Goal: Task Accomplishment & Management: Complete application form

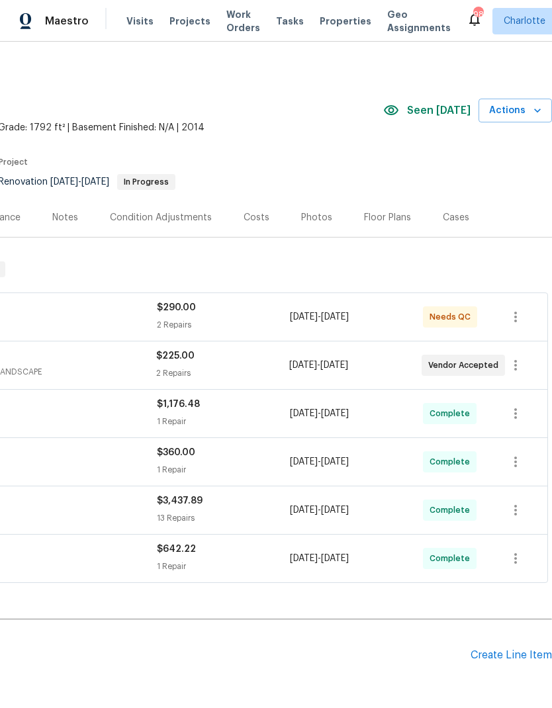
scroll to position [3, 196]
click at [534, 111] on icon "button" at bounding box center [537, 110] width 13 height 13
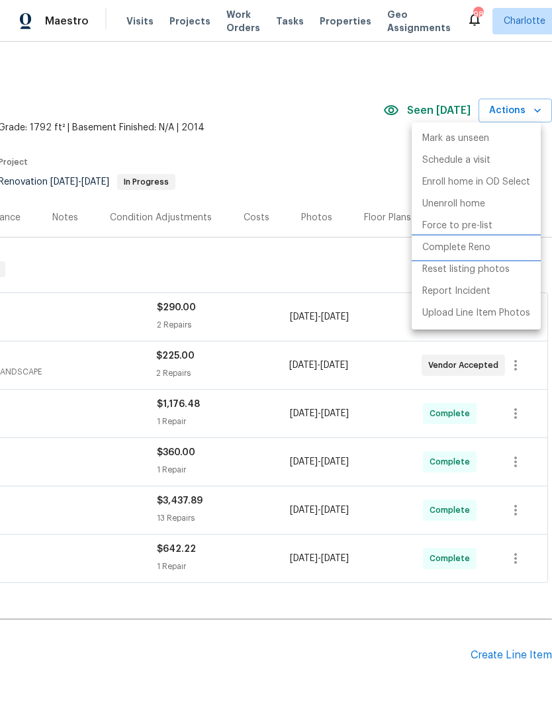
click at [480, 251] on p "Complete Reno" at bounding box center [456, 248] width 68 height 14
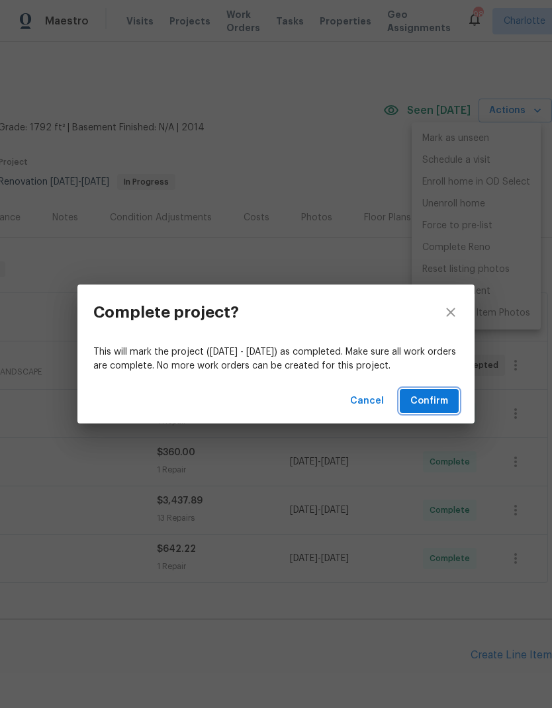
click at [439, 398] on span "Confirm" at bounding box center [429, 401] width 38 height 17
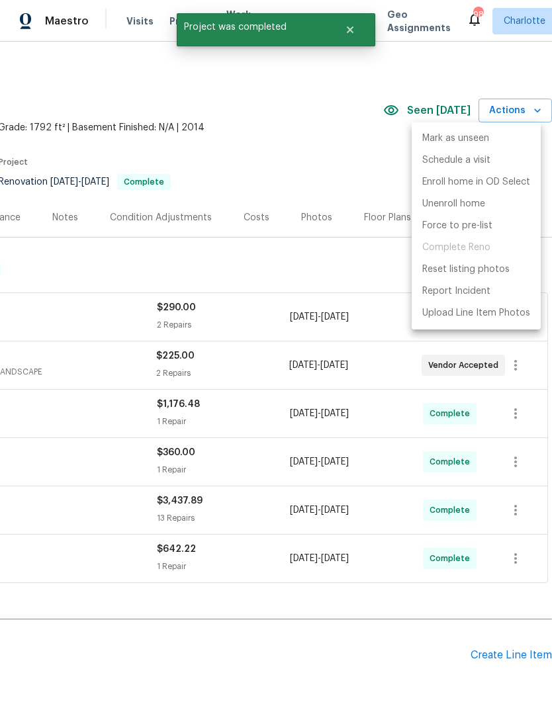
click at [269, 265] on div at bounding box center [276, 354] width 552 height 708
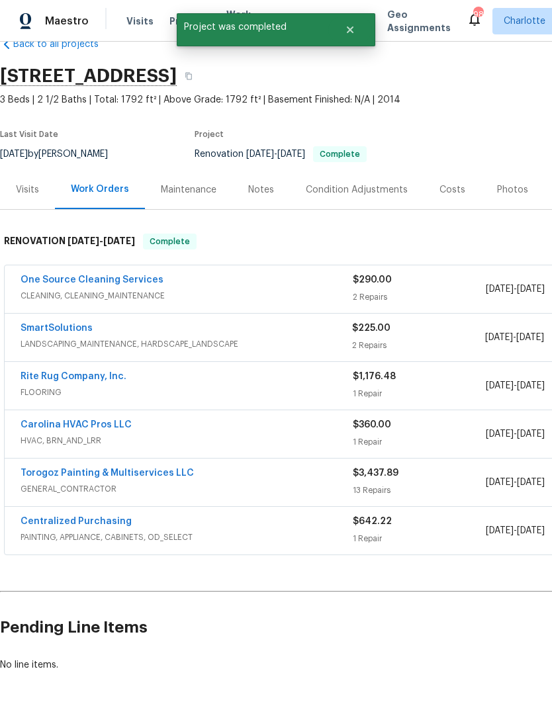
scroll to position [30, 0]
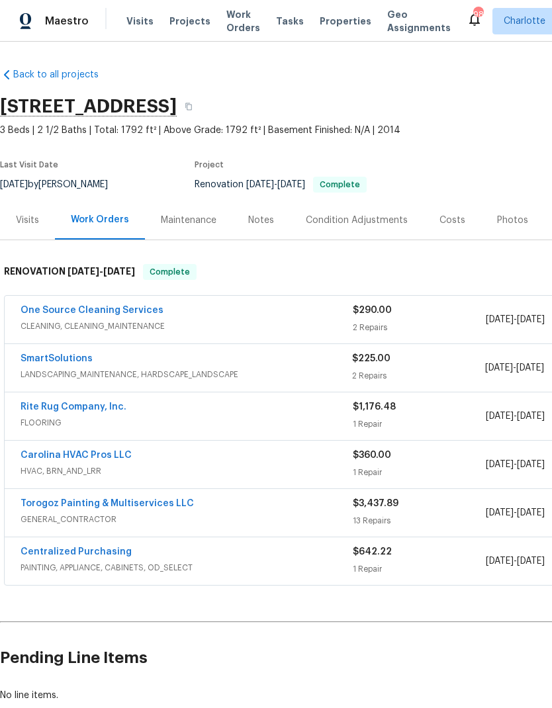
click at [48, 309] on link "One Source Cleaning Services" at bounding box center [92, 310] width 143 height 9
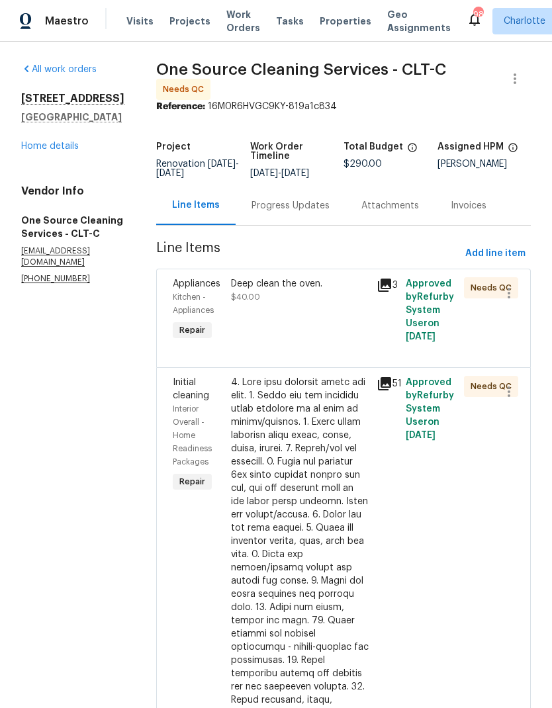
click at [388, 283] on icon at bounding box center [384, 285] width 13 height 13
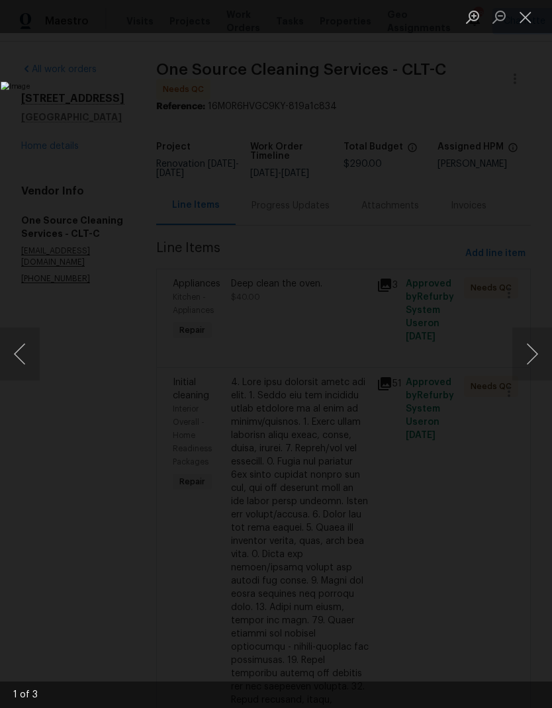
click at [529, 349] on button "Next image" at bounding box center [532, 353] width 40 height 53
click at [530, 341] on button "Next image" at bounding box center [532, 353] width 40 height 53
click at [526, 355] on button "Next image" at bounding box center [532, 353] width 40 height 53
click at [528, 345] on button "Next image" at bounding box center [532, 353] width 40 height 53
click at [525, 20] on button "Close lightbox" at bounding box center [525, 16] width 26 height 23
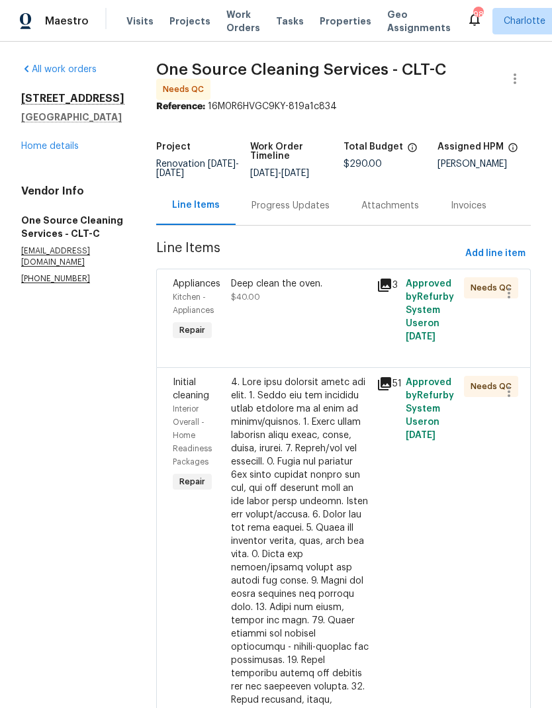
click at [173, 293] on span "Kitchen - Appliances" at bounding box center [193, 303] width 41 height 21
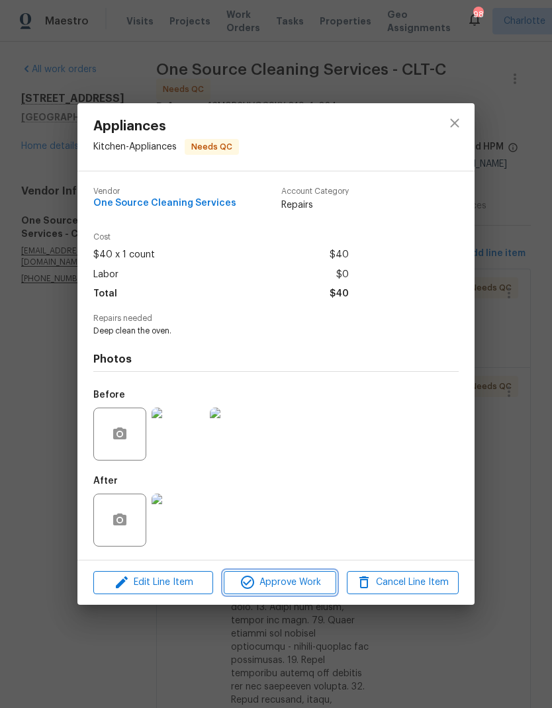
click at [286, 589] on span "Approve Work" at bounding box center [280, 582] width 104 height 17
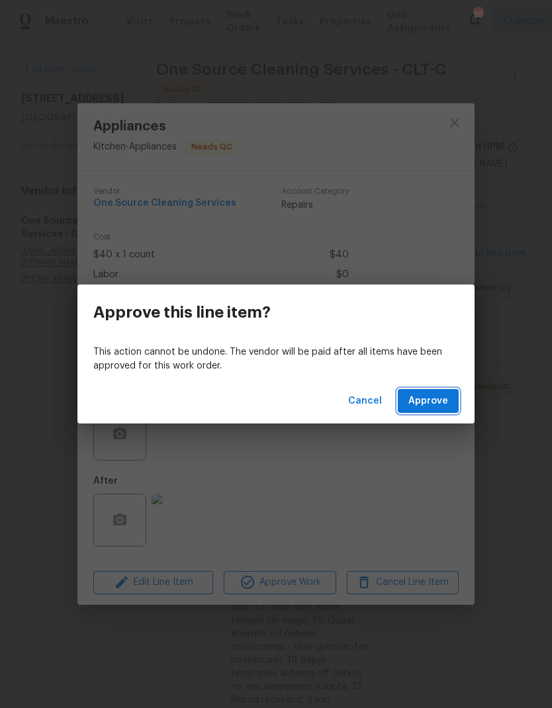
click at [435, 408] on span "Approve" at bounding box center [428, 401] width 40 height 17
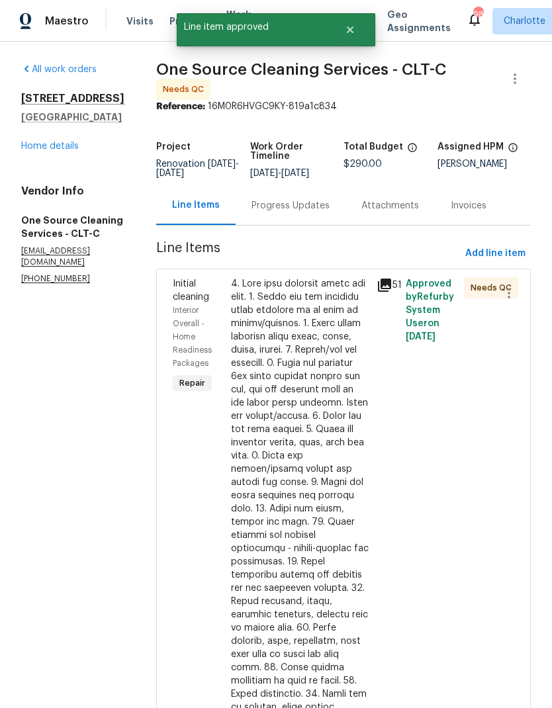
click at [381, 290] on icon at bounding box center [384, 285] width 13 height 13
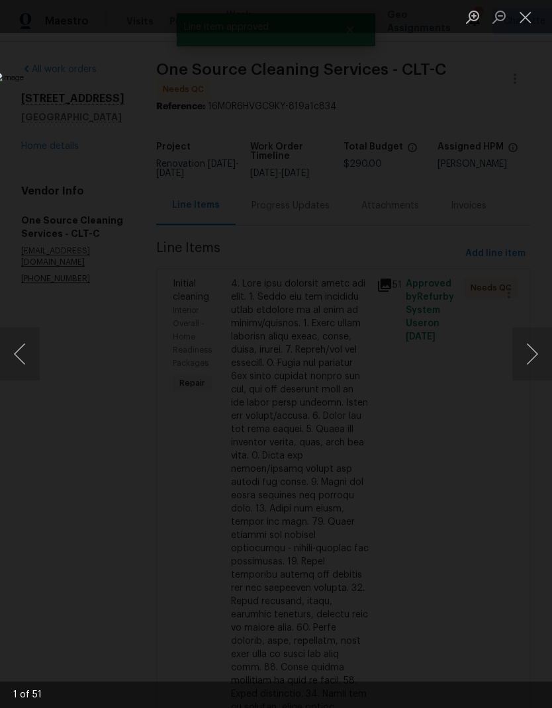
click at [519, 357] on button "Next image" at bounding box center [532, 353] width 40 height 53
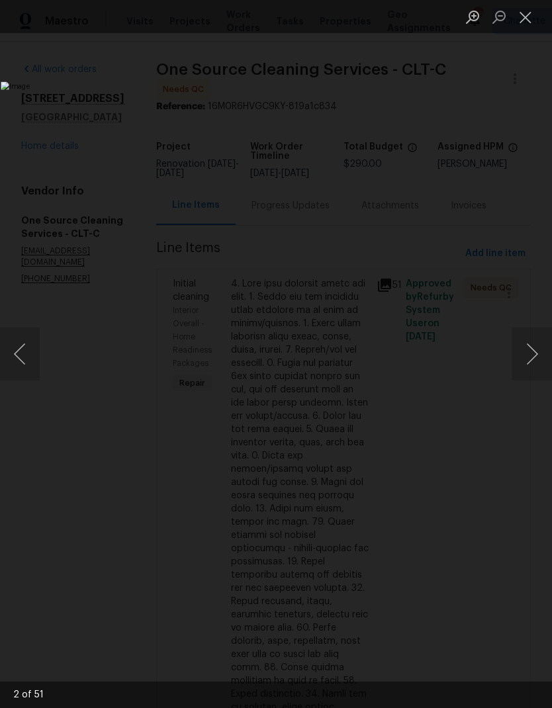
click at [523, 353] on button "Next image" at bounding box center [532, 353] width 40 height 53
click at [524, 350] on button "Next image" at bounding box center [532, 353] width 40 height 53
click at [525, 349] on button "Next image" at bounding box center [532, 353] width 40 height 53
click at [528, 349] on button "Next image" at bounding box center [532, 353] width 40 height 53
click at [530, 344] on button "Next image" at bounding box center [532, 353] width 40 height 53
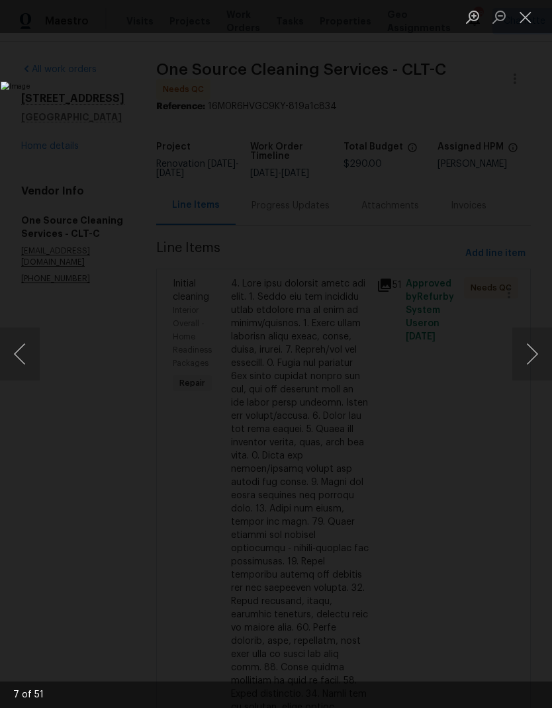
click at [532, 343] on button "Next image" at bounding box center [532, 353] width 40 height 53
click at [531, 343] on button "Next image" at bounding box center [532, 353] width 40 height 53
click at [529, 344] on button "Next image" at bounding box center [532, 353] width 40 height 53
click at [531, 345] on button "Next image" at bounding box center [532, 353] width 40 height 53
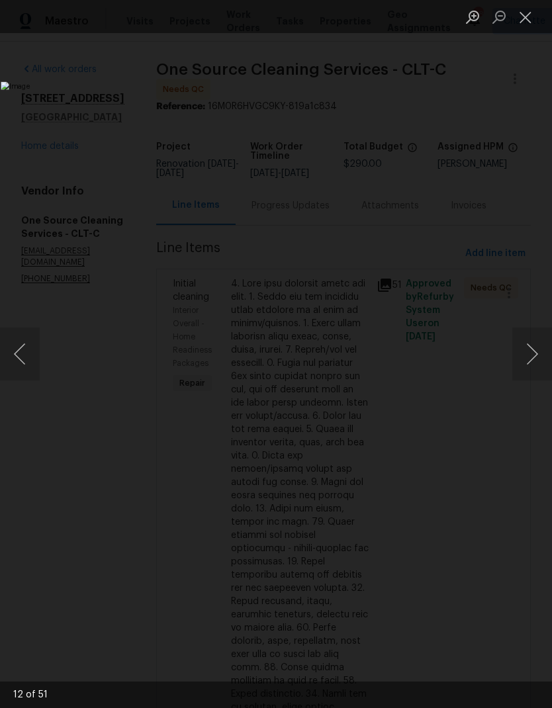
click at [531, 344] on button "Next image" at bounding box center [532, 353] width 40 height 53
click at [528, 345] on button "Next image" at bounding box center [532, 353] width 40 height 53
click at [531, 344] on button "Next image" at bounding box center [532, 353] width 40 height 53
click at [533, 343] on button "Next image" at bounding box center [532, 353] width 40 height 53
click at [523, 349] on button "Next image" at bounding box center [532, 353] width 40 height 53
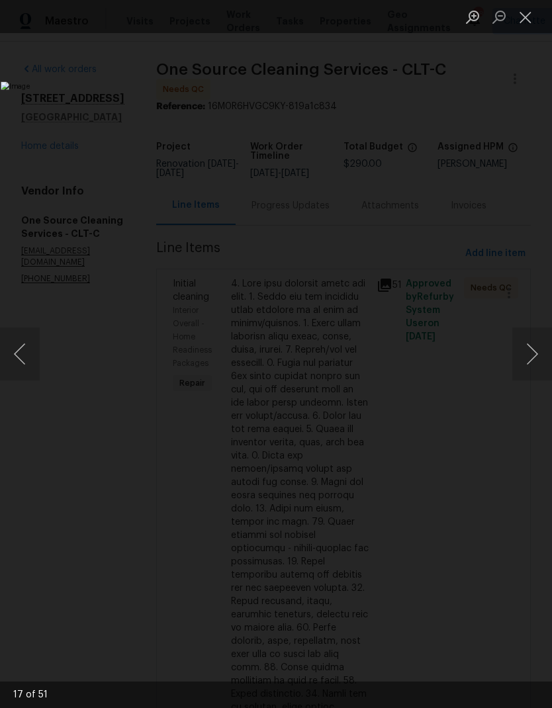
click at [521, 353] on button "Next image" at bounding box center [532, 353] width 40 height 53
click at [526, 354] on button "Next image" at bounding box center [532, 353] width 40 height 53
click at [529, 351] on button "Next image" at bounding box center [532, 353] width 40 height 53
click at [529, 357] on button "Next image" at bounding box center [532, 353] width 40 height 53
click at [529, 358] on button "Next image" at bounding box center [532, 353] width 40 height 53
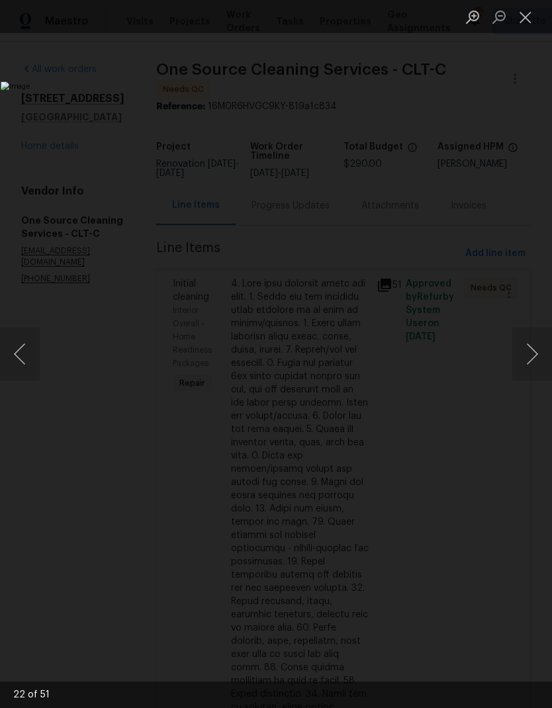
click at [530, 359] on button "Next image" at bounding box center [532, 353] width 40 height 53
click at [534, 359] on button "Next image" at bounding box center [532, 353] width 40 height 53
click at [533, 359] on button "Next image" at bounding box center [532, 353] width 40 height 53
click at [531, 358] on button "Next image" at bounding box center [532, 353] width 40 height 53
click at [531, 356] on button "Next image" at bounding box center [532, 353] width 40 height 53
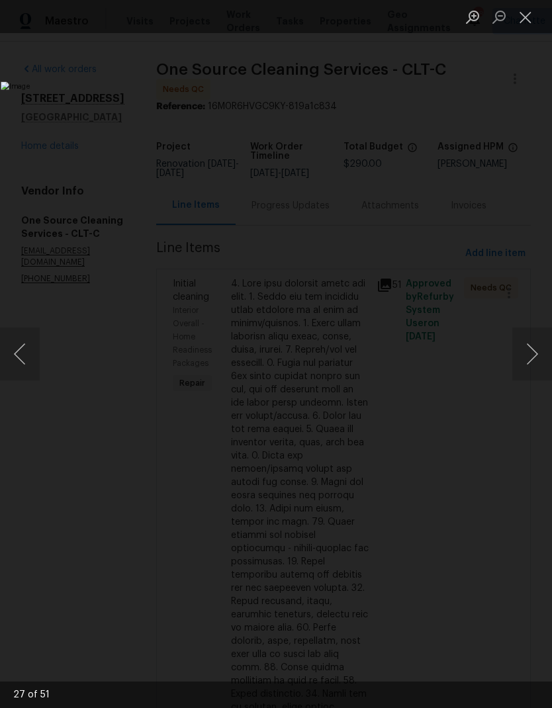
click at [527, 360] on button "Next image" at bounding box center [532, 353] width 40 height 53
click at [530, 361] on button "Next image" at bounding box center [532, 353] width 40 height 53
click at [530, 355] on button "Next image" at bounding box center [532, 353] width 40 height 53
click at [529, 356] on button "Next image" at bounding box center [532, 353] width 40 height 53
click at [531, 355] on button "Next image" at bounding box center [532, 353] width 40 height 53
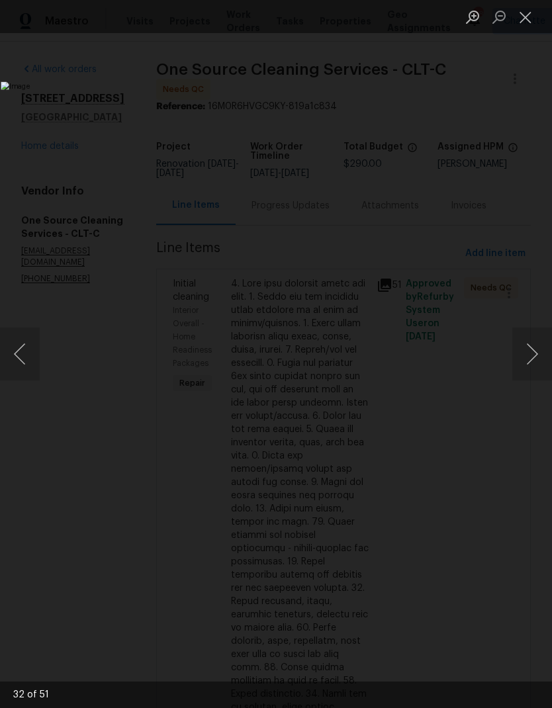
click at [526, 359] on button "Next image" at bounding box center [532, 353] width 40 height 53
click at [532, 353] on button "Next image" at bounding box center [532, 353] width 40 height 53
click at [530, 353] on button "Next image" at bounding box center [532, 353] width 40 height 53
click at [532, 352] on button "Next image" at bounding box center [532, 353] width 40 height 53
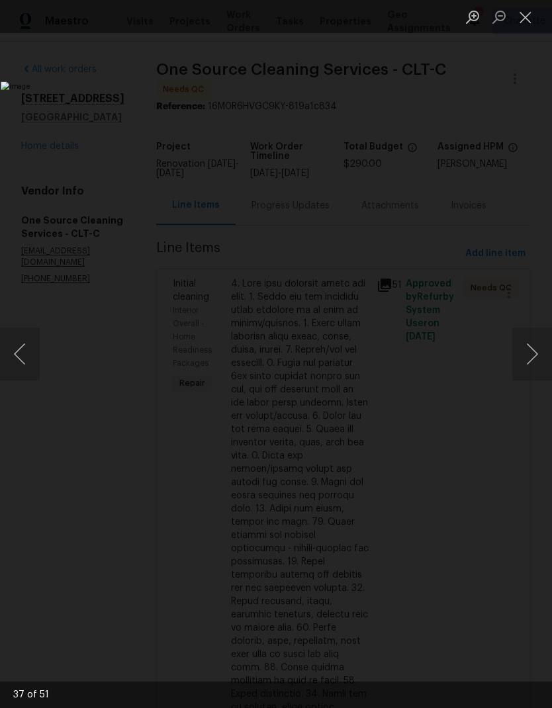
click at [530, 353] on button "Next image" at bounding box center [532, 353] width 40 height 53
click at [531, 353] on button "Next image" at bounding box center [532, 353] width 40 height 53
click at [528, 355] on button "Next image" at bounding box center [532, 353] width 40 height 53
click at [528, 353] on button "Next image" at bounding box center [532, 353] width 40 height 53
click at [528, 351] on button "Next image" at bounding box center [532, 353] width 40 height 53
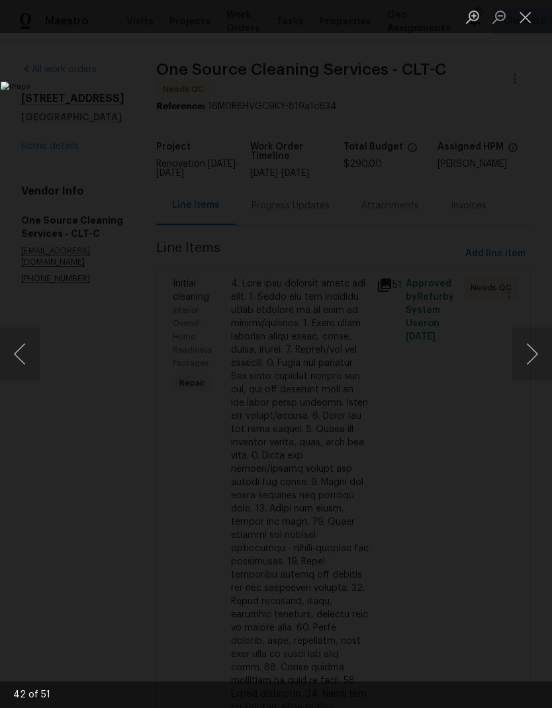
click at [529, 348] on button "Next image" at bounding box center [532, 353] width 40 height 53
click at [528, 349] on button "Next image" at bounding box center [532, 353] width 40 height 53
click at [528, 350] on button "Next image" at bounding box center [532, 353] width 40 height 53
click at [529, 349] on button "Next image" at bounding box center [532, 353] width 40 height 53
click at [528, 348] on button "Next image" at bounding box center [532, 353] width 40 height 53
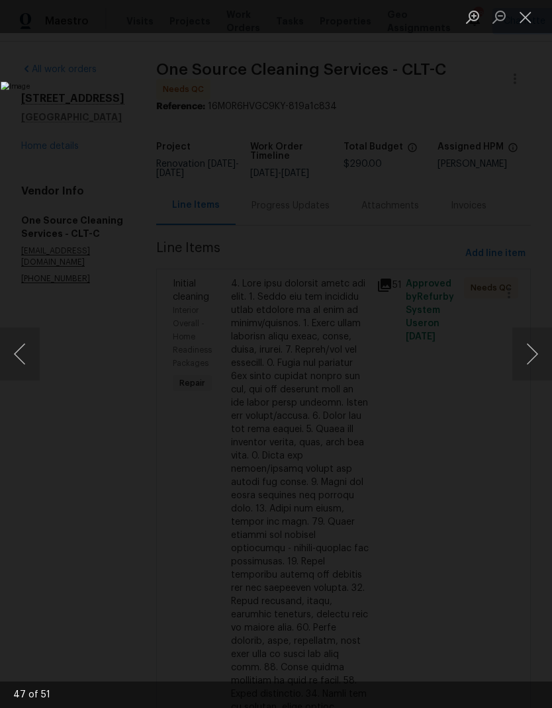
click at [529, 349] on button "Next image" at bounding box center [532, 353] width 40 height 53
click at [529, 350] on button "Next image" at bounding box center [532, 353] width 40 height 53
click at [527, 350] on button "Next image" at bounding box center [532, 353] width 40 height 53
click at [518, 19] on button "Close lightbox" at bounding box center [525, 16] width 26 height 23
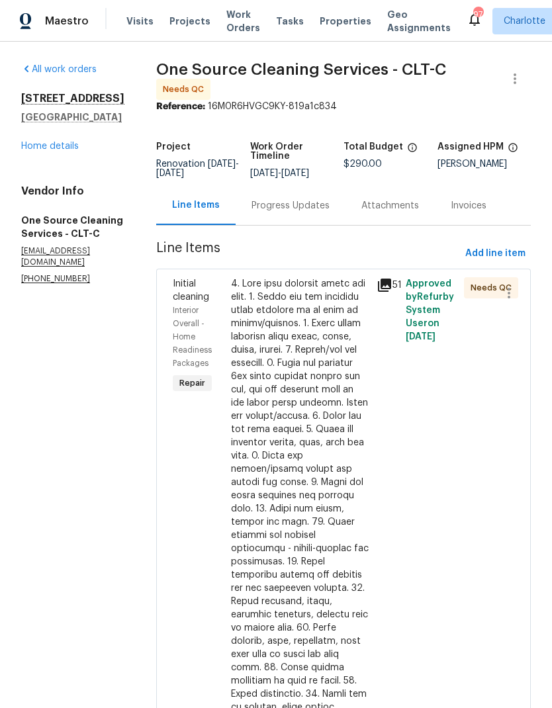
click at [189, 299] on span "Initial cleaning" at bounding box center [191, 290] width 36 height 22
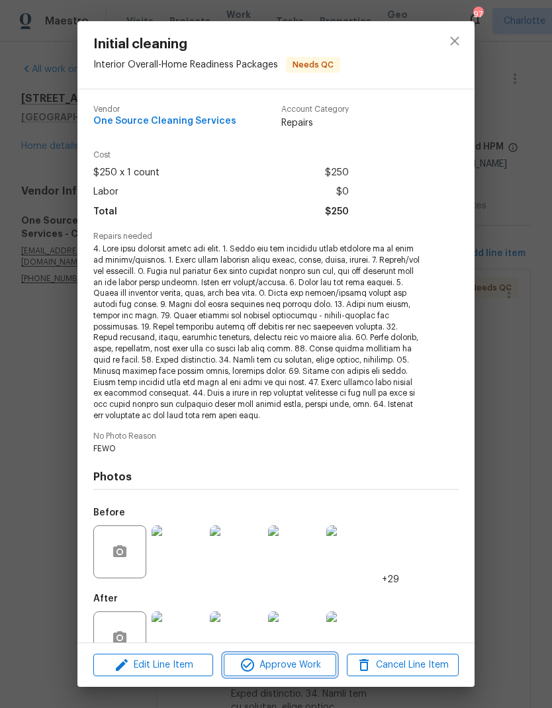
click at [290, 668] on span "Approve Work" at bounding box center [280, 665] width 104 height 17
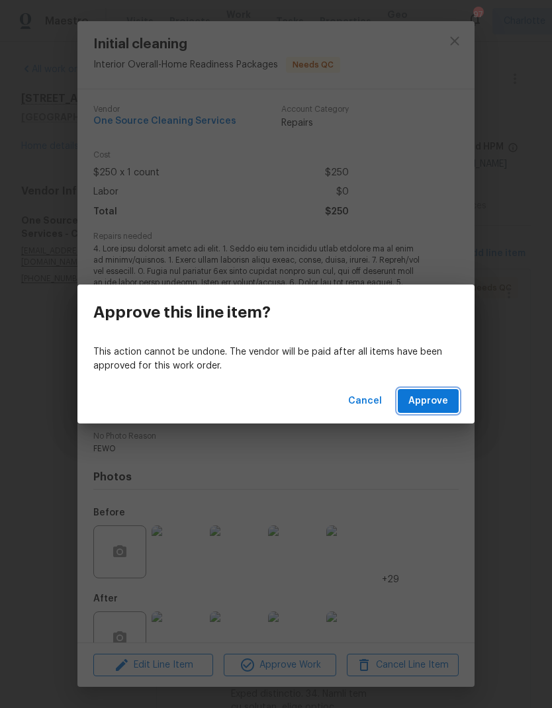
click at [435, 404] on span "Approve" at bounding box center [428, 401] width 40 height 17
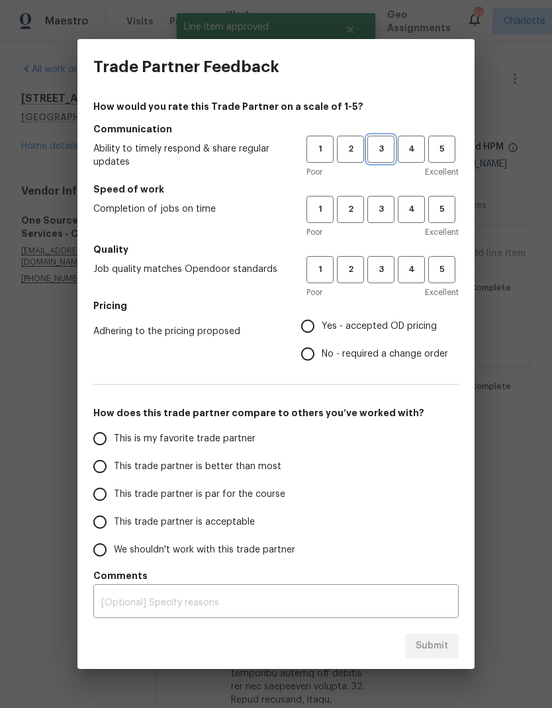
click at [389, 142] on button "3" at bounding box center [380, 149] width 27 height 27
click at [382, 202] on span "3" at bounding box center [381, 209] width 24 height 15
click at [382, 270] on span "3" at bounding box center [381, 269] width 24 height 15
click at [356, 275] on span "2" at bounding box center [350, 269] width 24 height 15
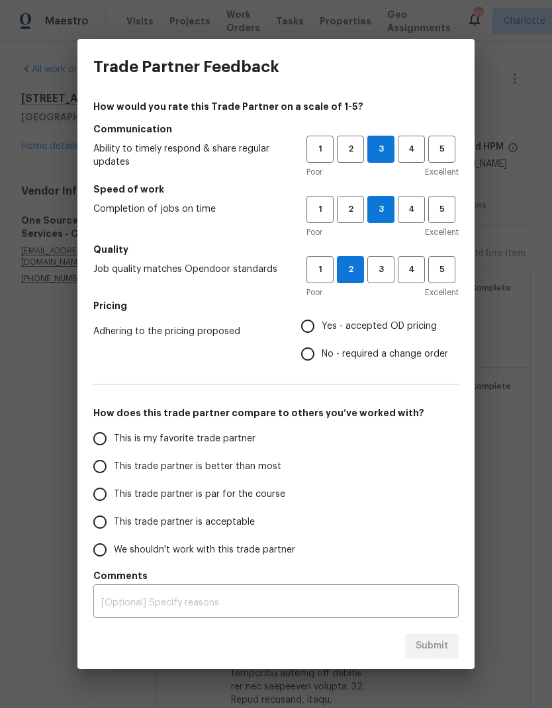
click at [314, 328] on input "Yes - accepted OD pricing" at bounding box center [308, 326] width 28 height 28
radio input "true"
click at [99, 494] on input "This trade partner is par for the course" at bounding box center [100, 494] width 28 height 28
click at [216, 599] on textarea at bounding box center [275, 602] width 349 height 9
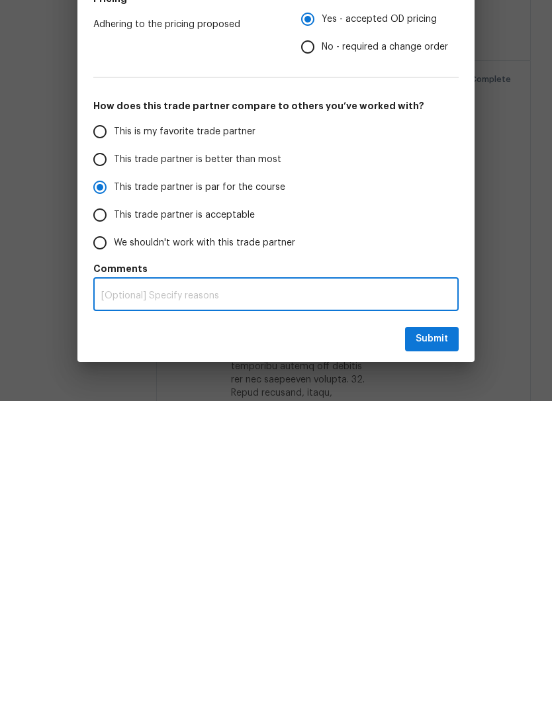
radio input "true"
type textarea "S"
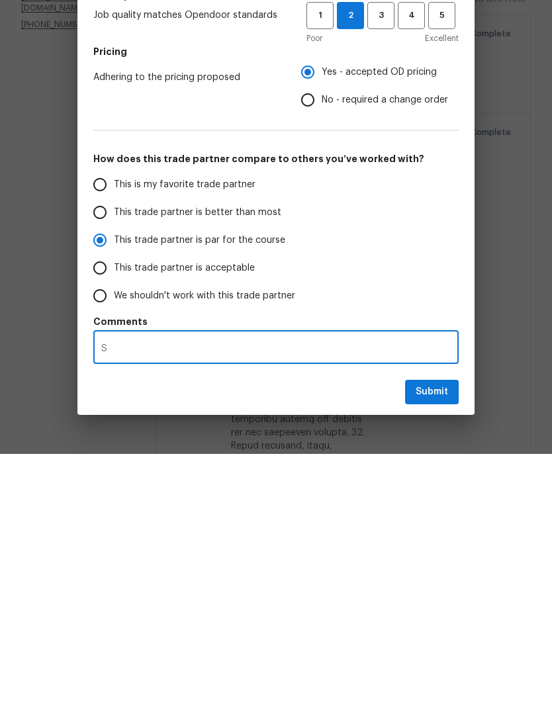
radio input "false"
type textarea "Se"
radio input "false"
type textarea "Sen"
radio input "false"
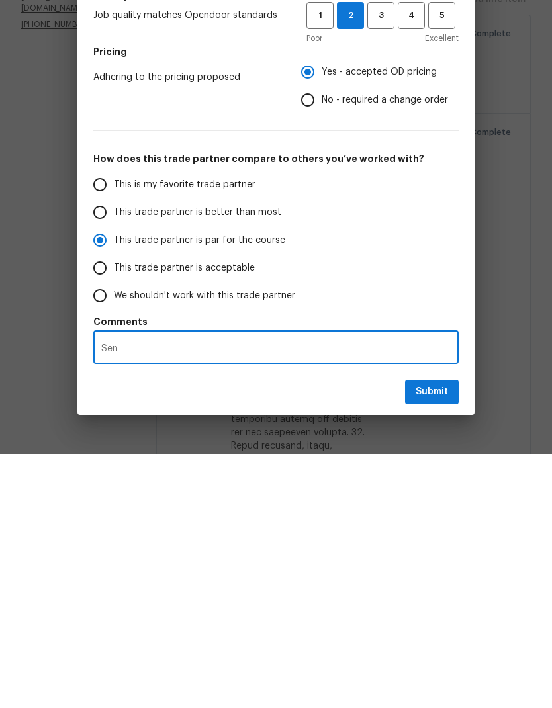
type textarea "Sent"
radio input "false"
type textarea "Sent"
radio input "false"
type textarea "Sent r"
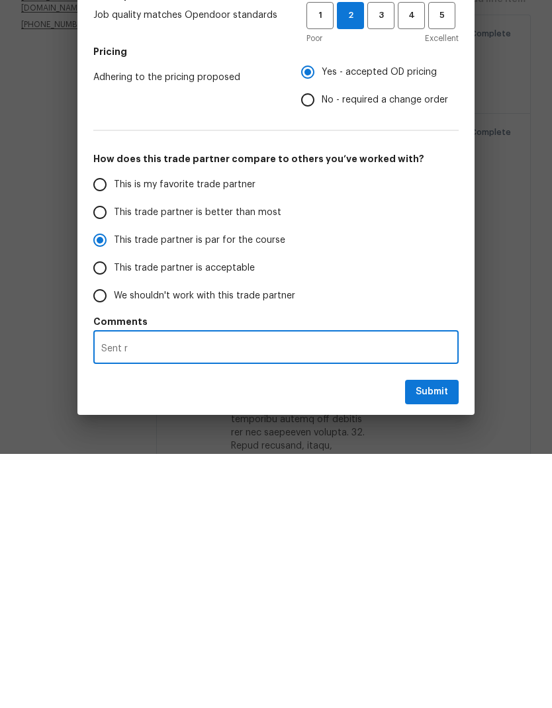
radio input "false"
type textarea "Sent re"
radio input "false"
type textarea "Sent req"
radio input "false"
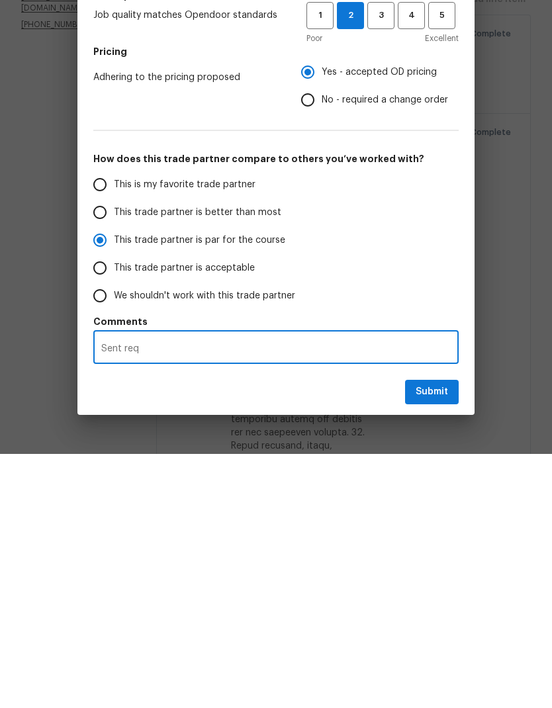
type textarea "Sent reqo"
radio input "false"
type textarea "Sent reqoe"
radio input "false"
type textarea "Sent reqoek"
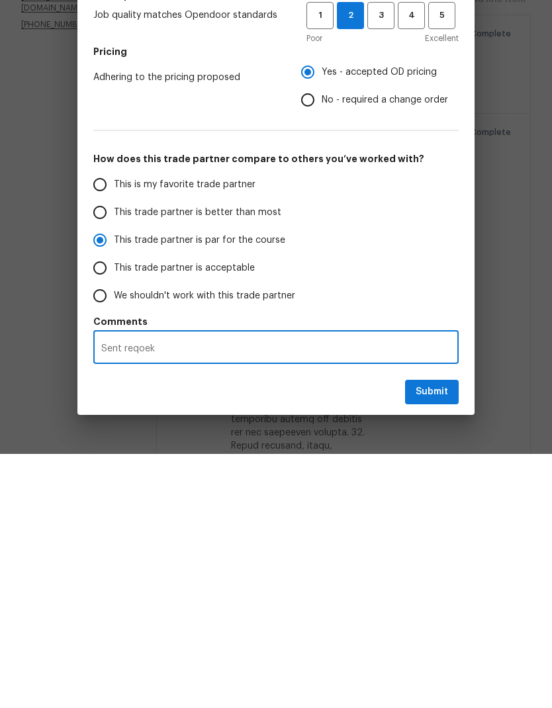
radio input "false"
type textarea "Sent reqoeks"
radio input "false"
type textarea "Sent reworks"
radio input "false"
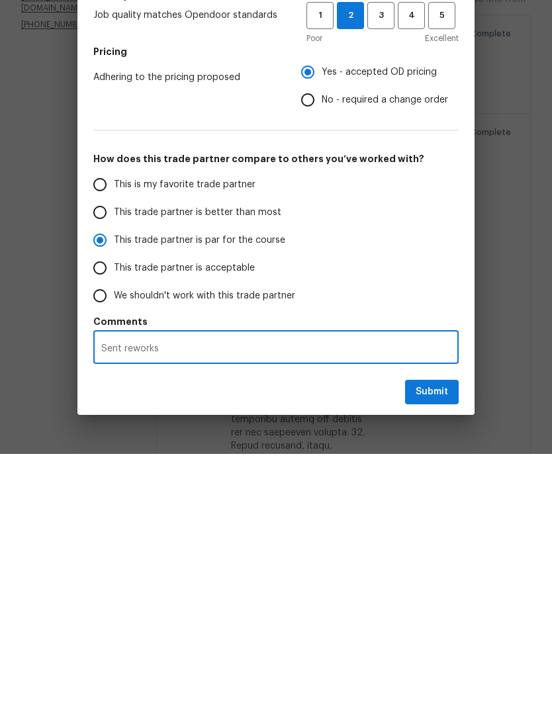
type textarea "Sent reworks"
radio input "false"
type textarea "Sent reworks f"
radio input "false"
type textarea "Sent reworks fo"
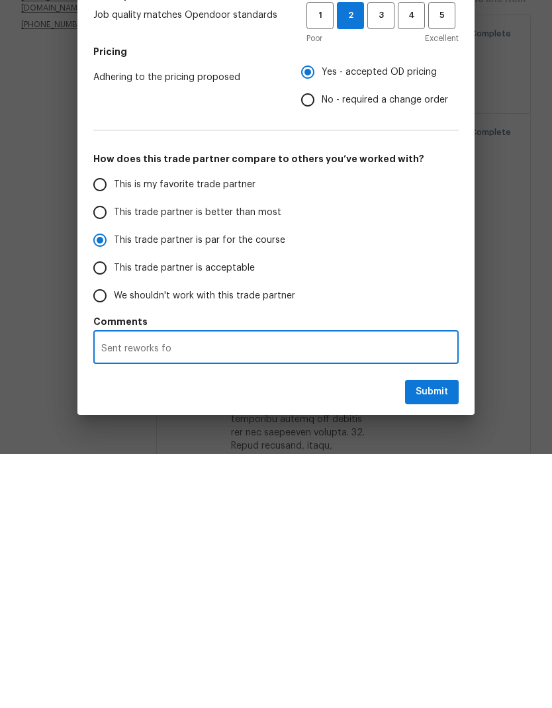
radio input "false"
type textarea "Sent reworks for"
radio input "false"
type textarea "Sent reworks for"
radio input "false"
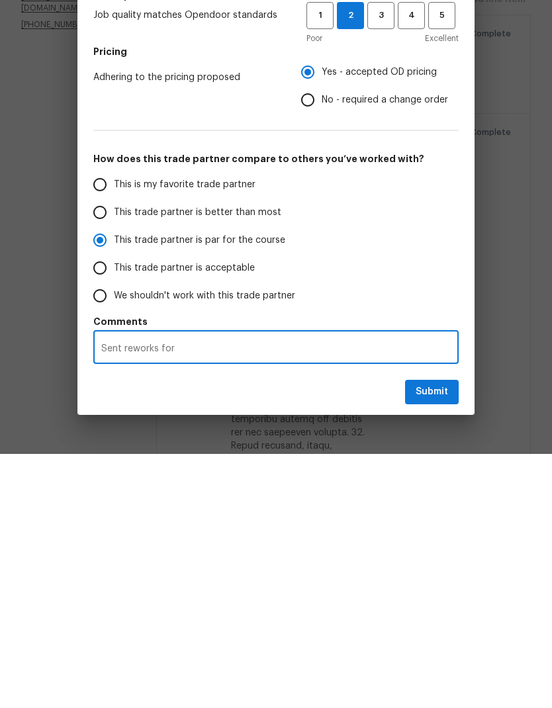
type textarea "Sent reworks for p"
radio input "false"
type textarea "Sent reworks for po"
radio input "false"
type textarea "Sent reworks for poo"
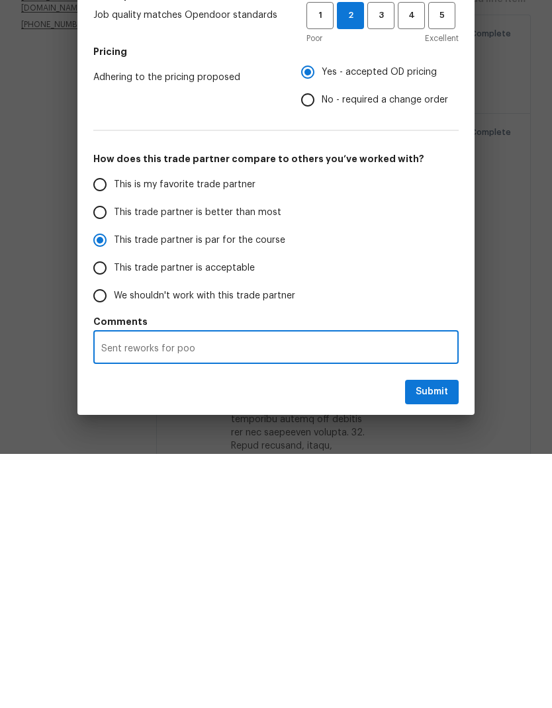
radio input "false"
type textarea "Sent reworks for poor"
radio input "false"
type textarea "Sent reworks for poor"
radio input "false"
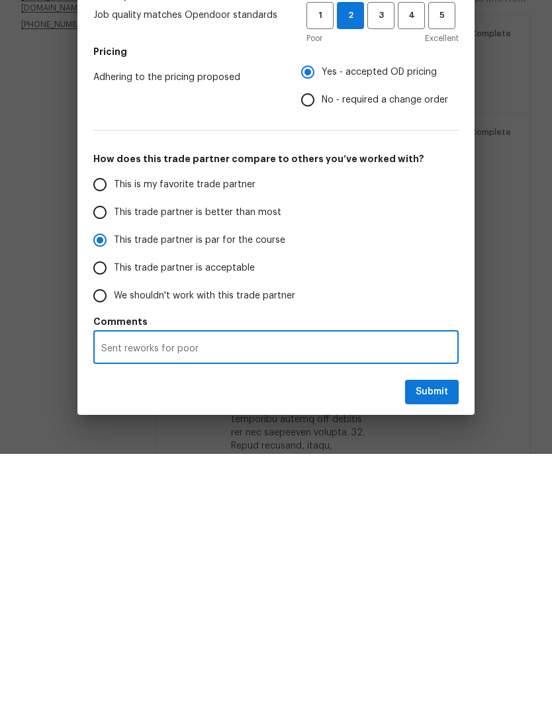
type textarea "Sent reworks for poor"
radio input "false"
type textarea "Sent reworks for poo"
radio input "false"
type textarea "Sent reworks for po"
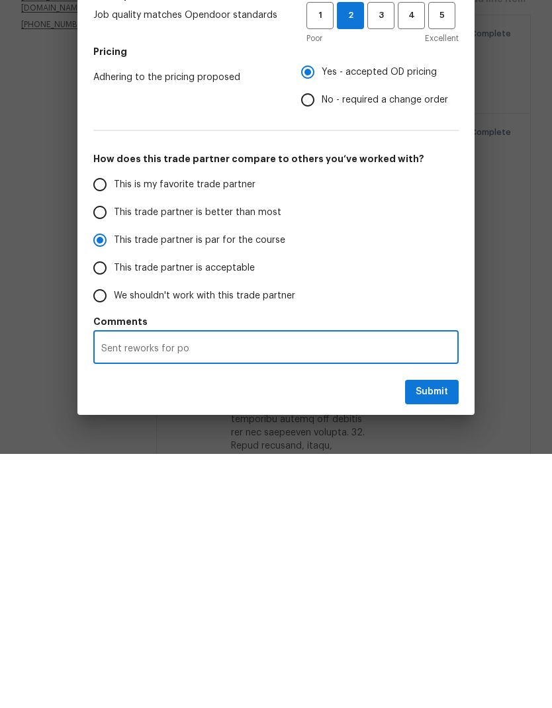
radio input "false"
type textarea "Sent reworks for p"
radio input "false"
type textarea "Sent reworks for"
radio input "false"
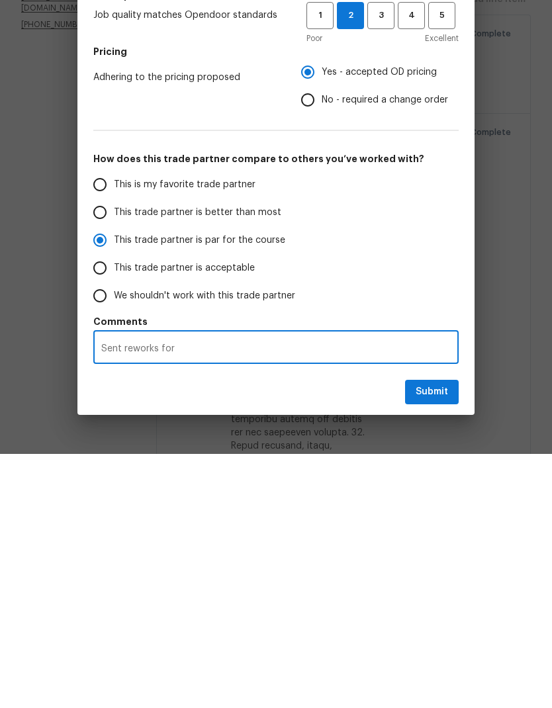
type textarea "Sent reworks for s"
radio input "false"
type textarea "Sent reworks for so"
radio input "false"
type textarea "Sent reworks for s"
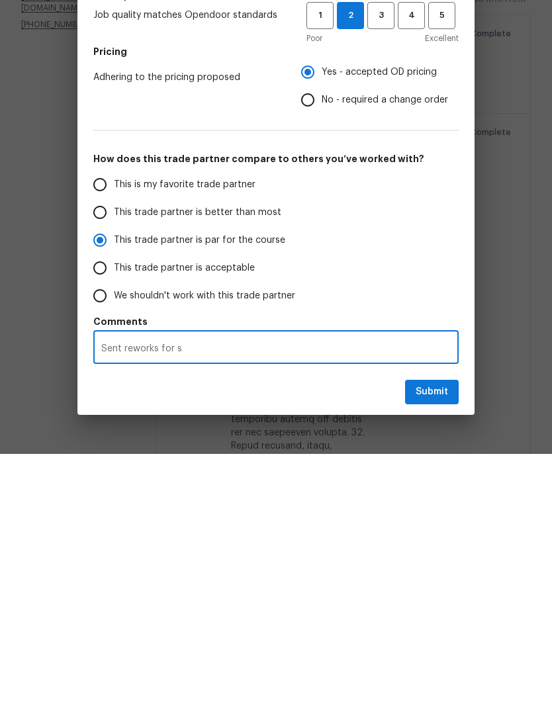
radio input "false"
type textarea "Sent reworks for"
radio input "false"
type textarea "Sent reworks for s"
radio input "false"
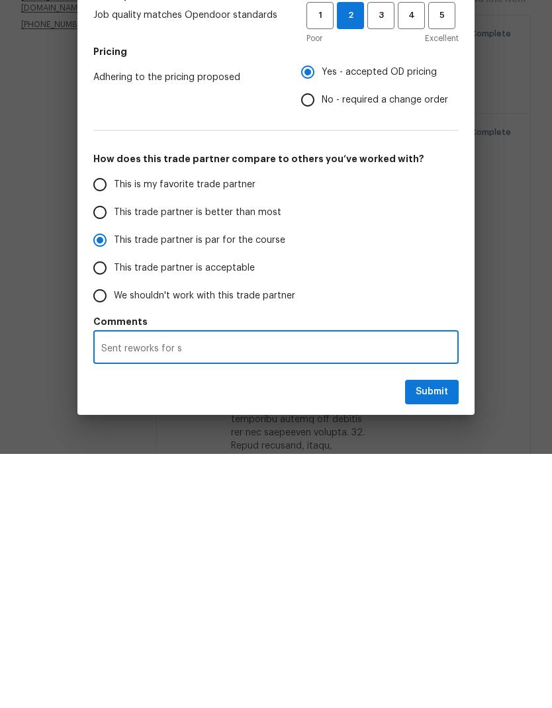
type textarea "Sent reworks for so"
radio input "false"
type textarea "Sent reworks for som"
radio input "false"
type textarea "Sent reworks for some"
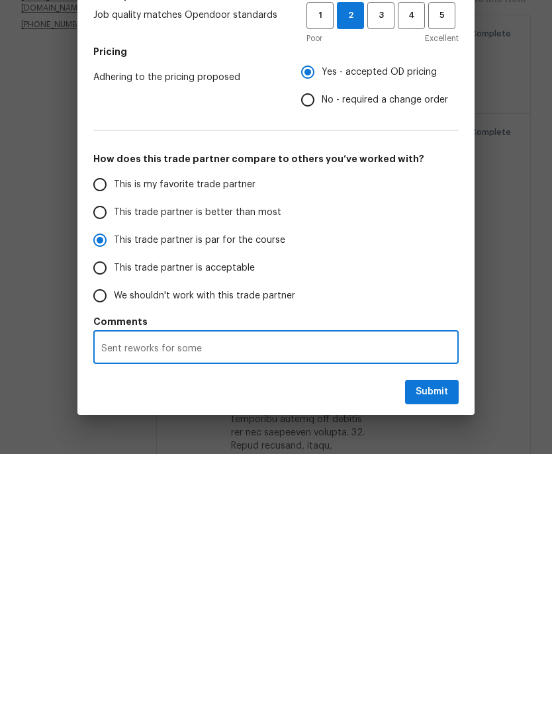
radio input "false"
type textarea "Sent reworks for some"
radio input "false"
type textarea "Sent reworks for some a"
radio input "false"
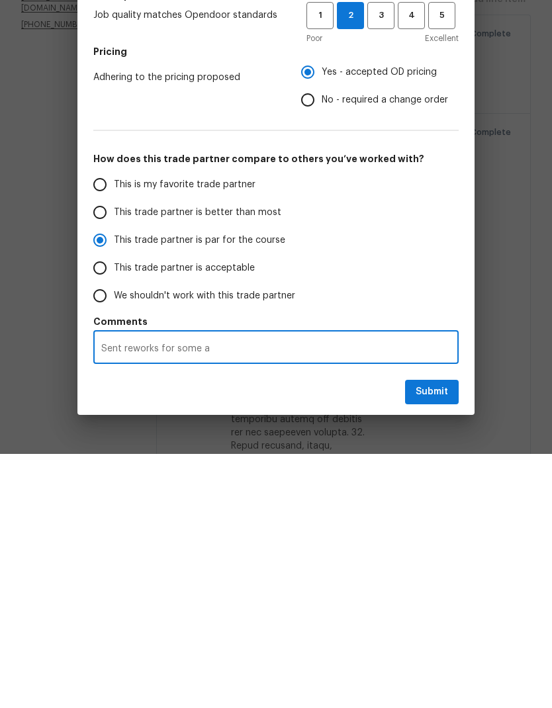
type textarea "Sent reworks for some ar"
radio input "false"
type textarea "Sent reworks for some are"
radio input "false"
type textarea "Sent reworks for some area"
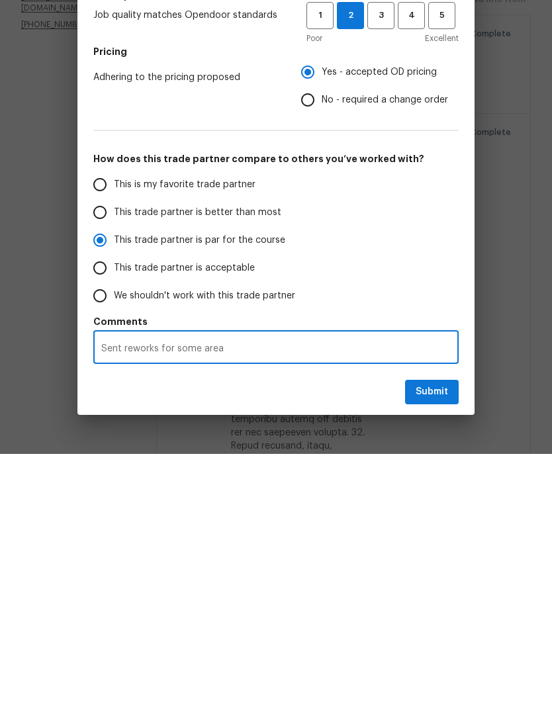
radio input "false"
type textarea "Sent reworks for some areas"
radio input "false"
type textarea "Sent reworks for some areas"
radio input "false"
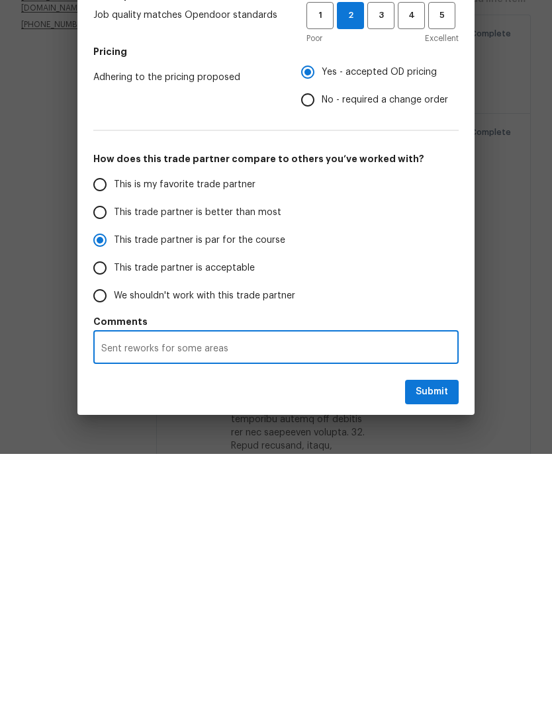
type textarea "Sent reworks for some areas n"
radio input "false"
type textarea "Sent reworks for some areas no"
radio input "false"
type textarea "Sent reworks for some areas not"
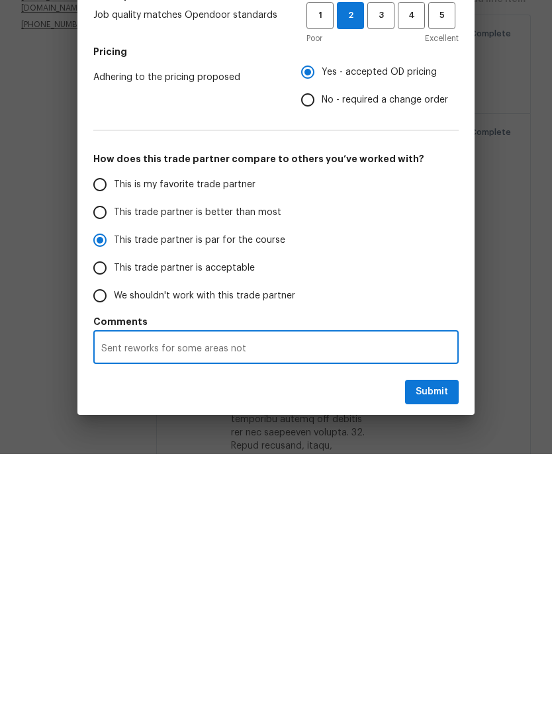
radio input "false"
type textarea "Sent reworks for some areas not"
radio input "false"
type textarea "Sent reworks for some areas not w"
radio input "false"
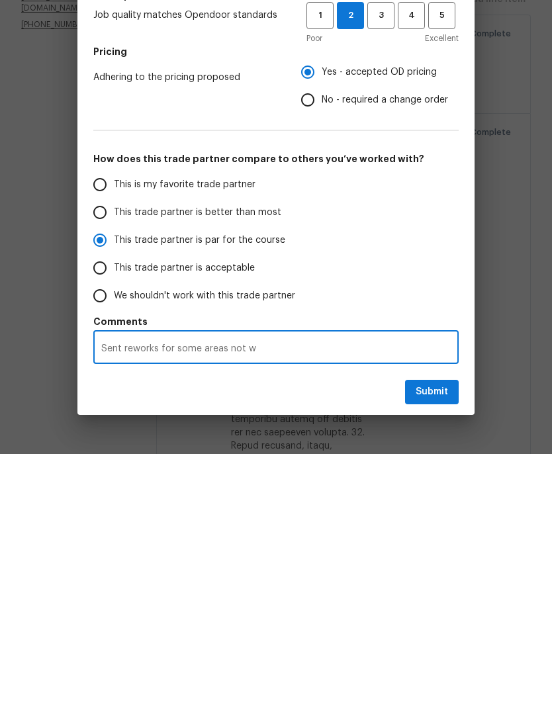
type textarea "Sent reworks for some areas not we"
radio input "false"
type textarea "Sent reworks for some areas not wel"
radio input "false"
type textarea "Sent reworks for some areas not well"
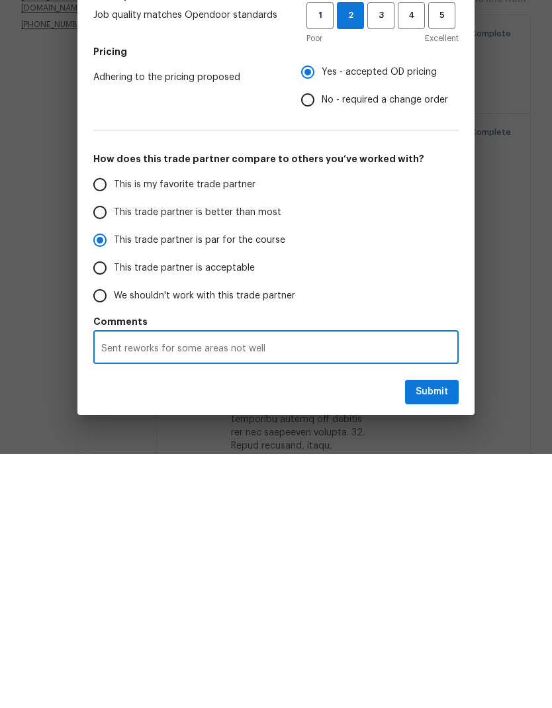
radio input "false"
type textarea "Sent reworks for some areas not well"
radio input "false"
type textarea "Sent reworks for some areas not well t"
radio input "false"
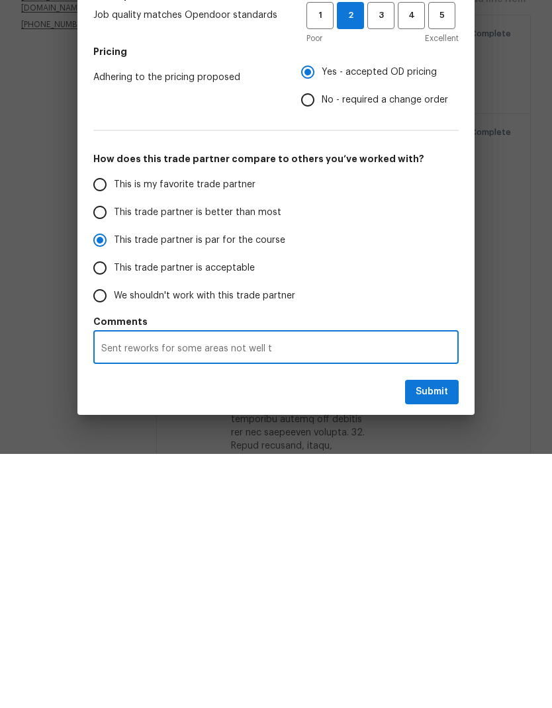
type textarea "Sent reworks for some areas not well"
radio input "false"
type textarea "Sent reworks for some areas not well c"
radio input "false"
type textarea "Sent reworks for some areas not well cl"
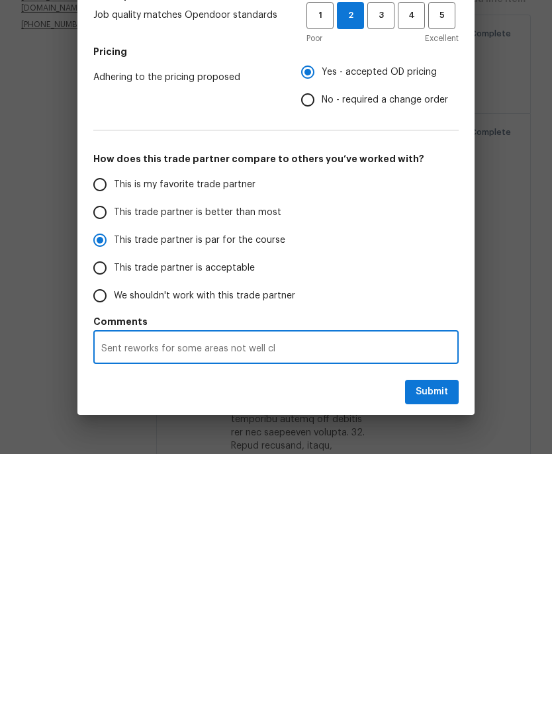
radio input "false"
type textarea "Sent reworks for some areas not well cle"
radio input "false"
type textarea "Sent reworks for some areas not well clea"
radio input "false"
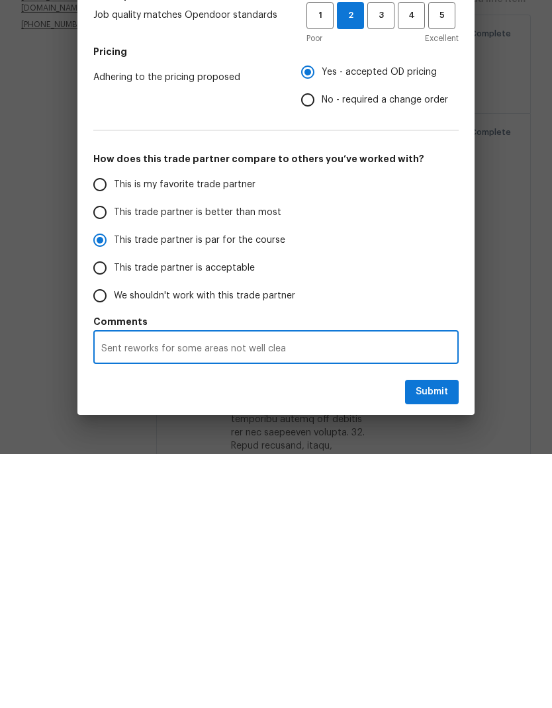
type textarea "Sent reworks for some areas not well clean"
radio input "false"
type textarea "Sent reworks for some areas not well cleane"
radio input "false"
type textarea "Sent reworks for some areas not well cleaned"
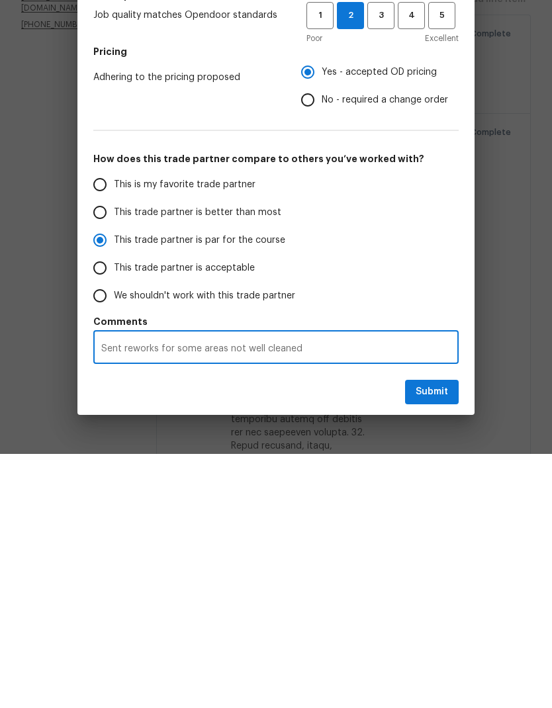
radio input "false"
type textarea "Sent reworks for some areas not well cleaned"
click at [445, 638] on span "Submit" at bounding box center [431, 646] width 32 height 17
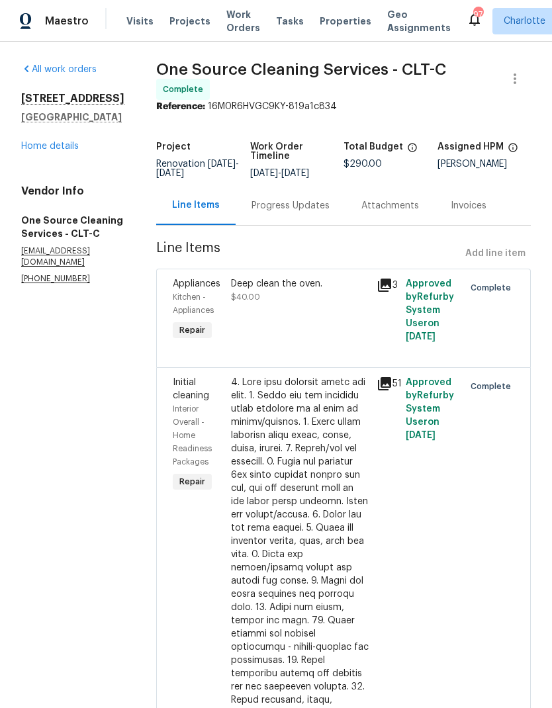
radio input "false"
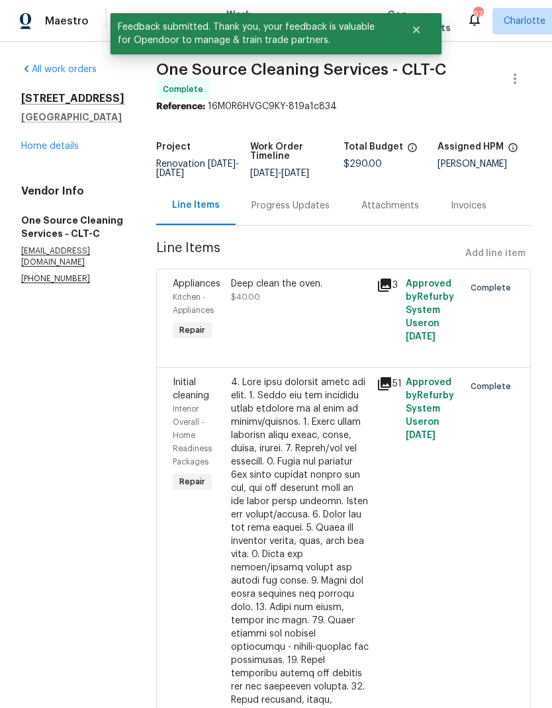
click at [31, 142] on link "Home details" at bounding box center [50, 146] width 58 height 9
